Goal: Find specific page/section: Find specific page/section

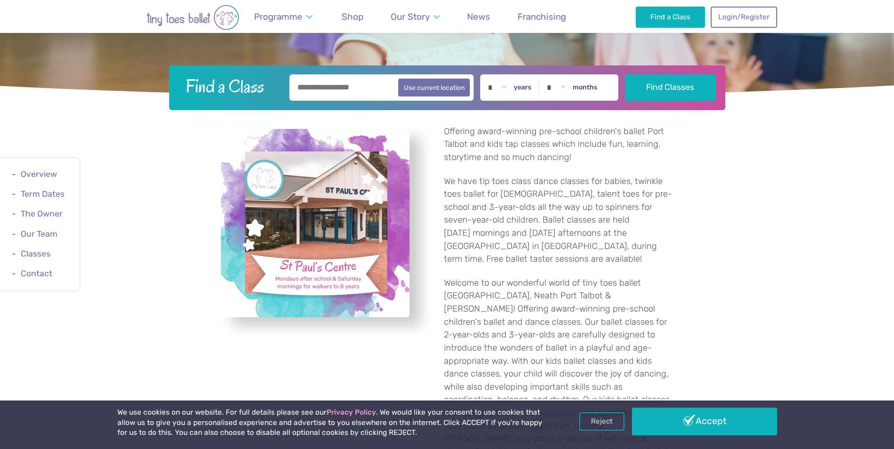
scroll to position [283, 0]
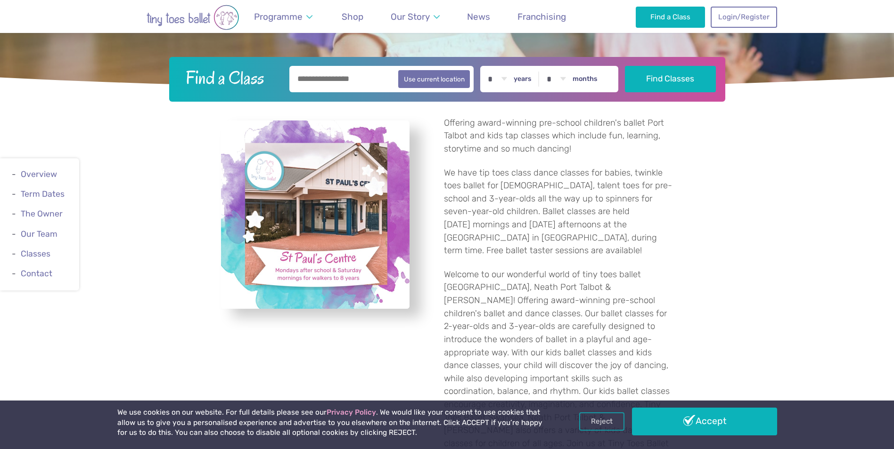
drag, startPoint x: 594, startPoint y: 418, endPoint x: 532, endPoint y: 376, distance: 74.3
click at [593, 418] on link "Reject" at bounding box center [601, 422] width 45 height 18
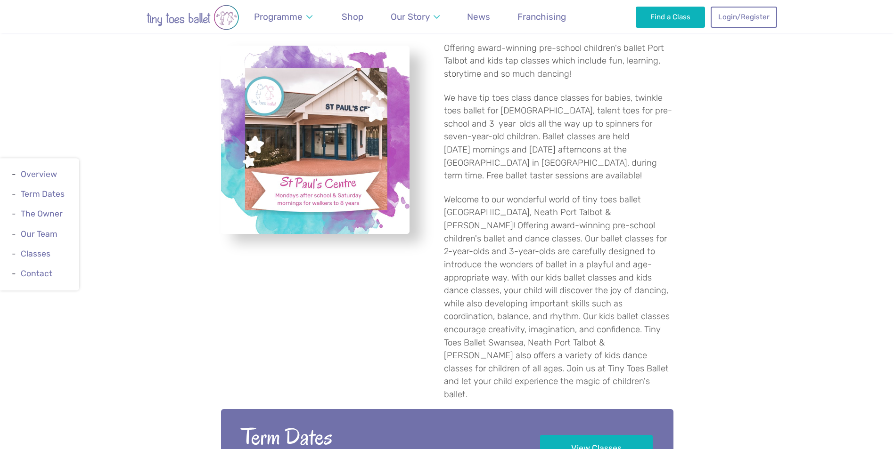
scroll to position [471, 0]
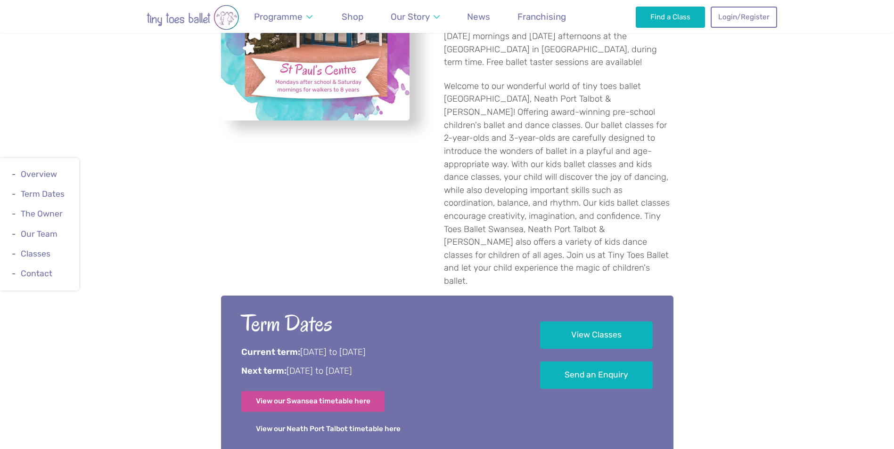
click at [307, 419] on link "View our Neath Port Talbot timetable here" at bounding box center [328, 429] width 174 height 21
